Goal: Find specific page/section: Find specific page/section

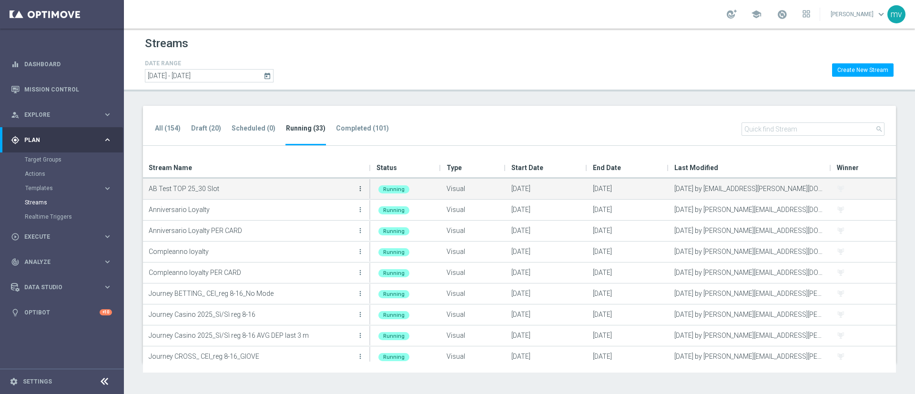
click at [359, 188] on icon "more_vert" at bounding box center [360, 189] width 8 height 8
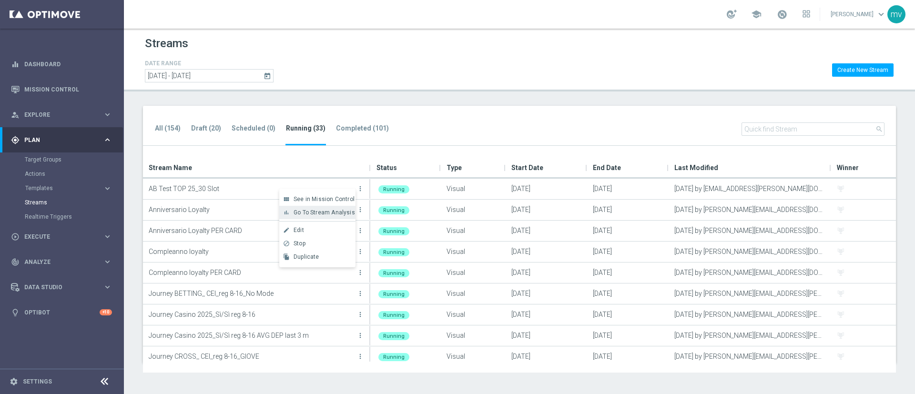
click at [347, 211] on span "Go To Stream Analysis" at bounding box center [324, 212] width 61 height 7
click at [163, 127] on tab-header "All (154)" at bounding box center [168, 128] width 26 height 8
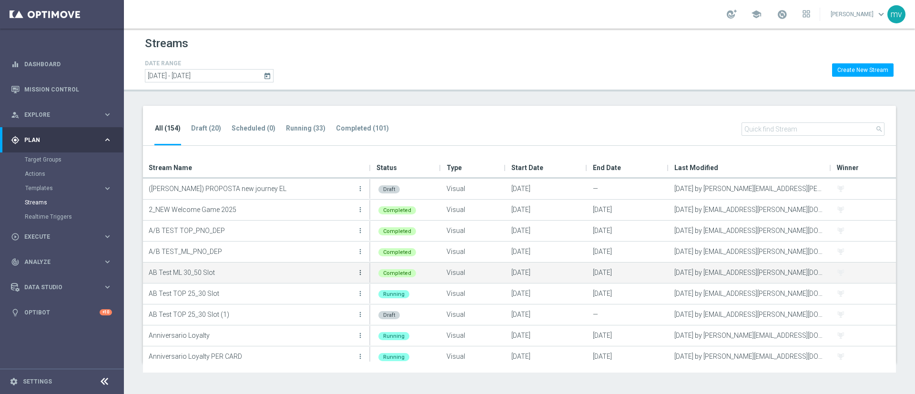
click at [358, 274] on icon "more_vert" at bounding box center [360, 273] width 8 height 8
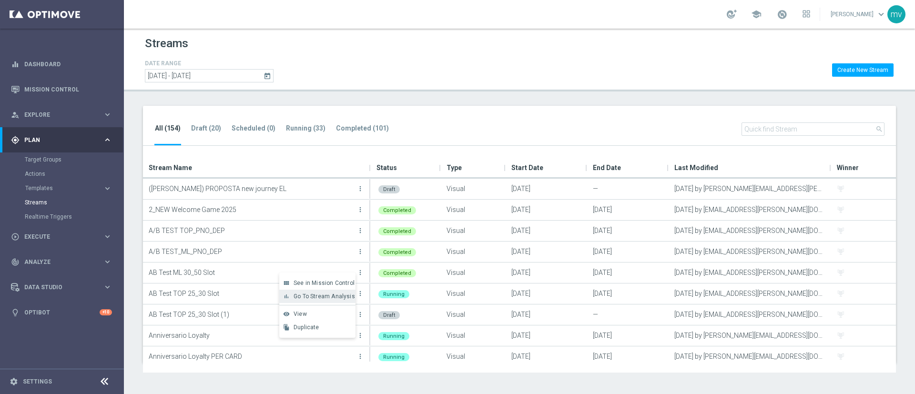
click at [341, 293] on span "Go To Stream Analysis" at bounding box center [324, 296] width 61 height 7
